Goal: Task Accomplishment & Management: Use online tool/utility

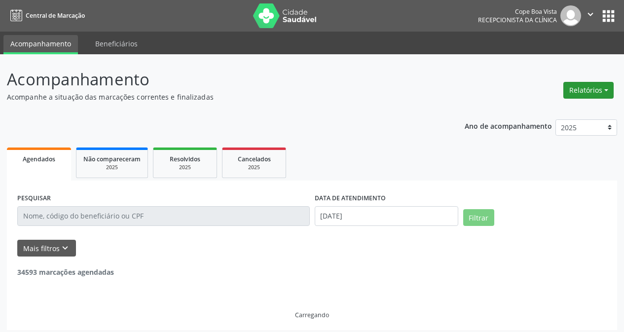
click at [575, 86] on button "Relatórios" at bounding box center [589, 90] width 50 height 17
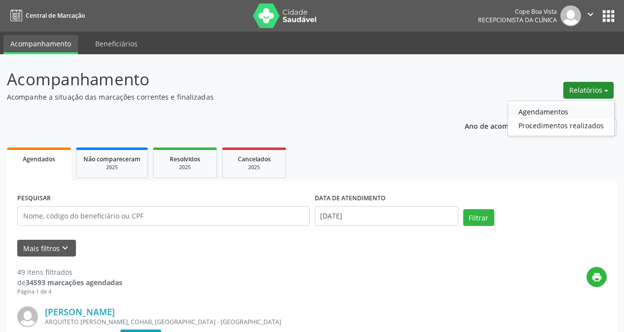
click at [550, 111] on link "Agendamentos" at bounding box center [561, 112] width 106 height 14
select select "7"
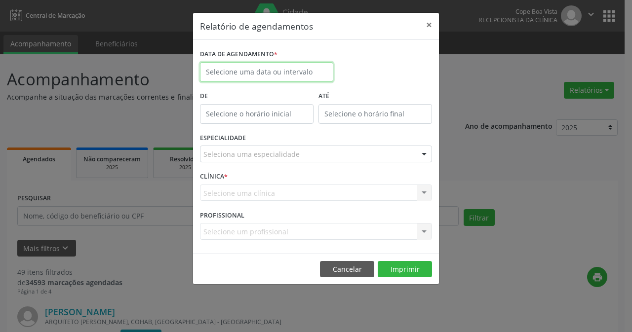
click at [260, 67] on input "text" at bounding box center [266, 72] width 133 height 20
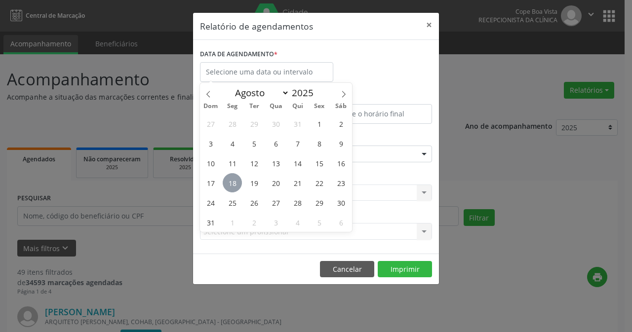
click at [234, 183] on span "18" at bounding box center [232, 182] width 19 height 19
type input "[DATE]"
click at [234, 183] on span "18" at bounding box center [232, 182] width 19 height 19
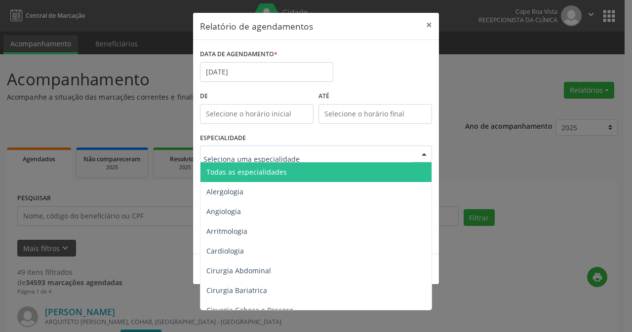
click at [325, 152] on div at bounding box center [316, 154] width 232 height 17
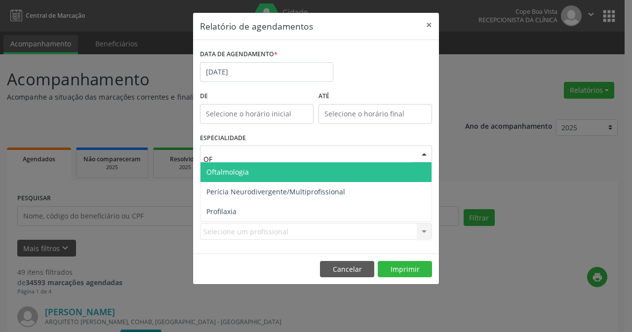
type input "OFT"
click at [303, 167] on span "Oftalmologia" at bounding box center [315, 172] width 231 height 20
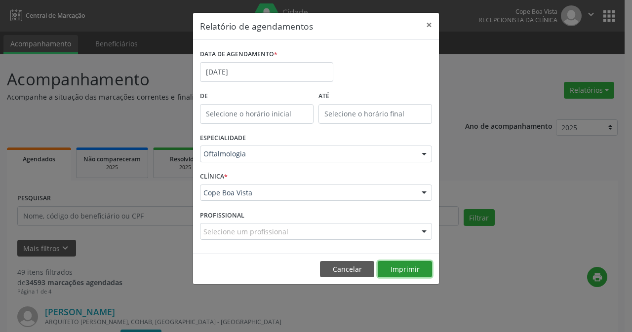
click at [392, 264] on button "Imprimir" at bounding box center [405, 269] width 54 height 17
